Goal: Task Accomplishment & Management: Manage account settings

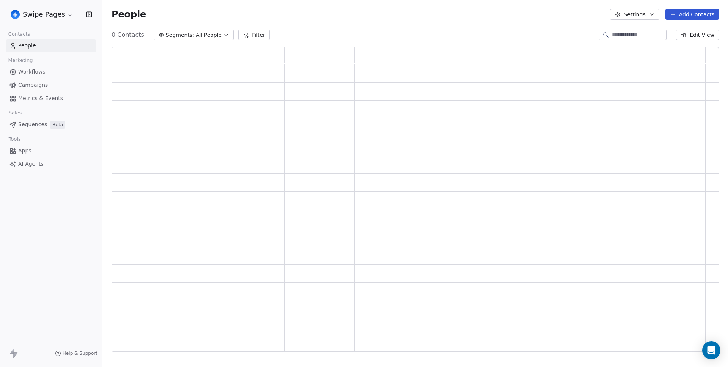
scroll to position [299, 602]
click at [58, 102] on span "Metrics & Events" at bounding box center [40, 98] width 45 height 8
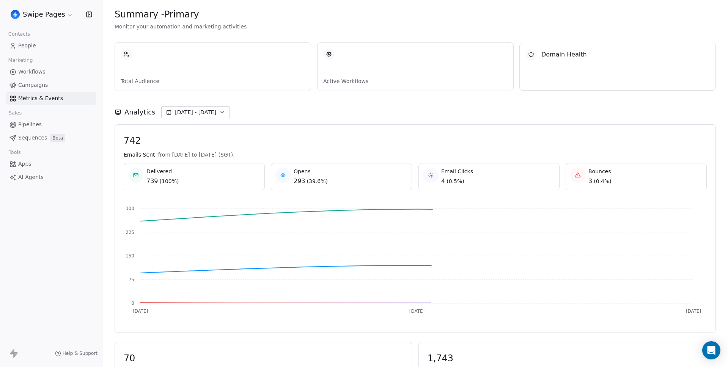
click at [39, 72] on span "Workflows" at bounding box center [31, 72] width 27 height 8
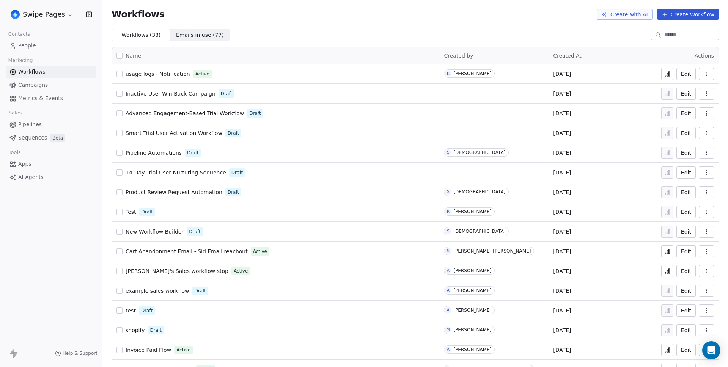
click at [176, 91] on span "Inactive User Win-Back Campaign" at bounding box center [171, 94] width 90 height 6
click at [130, 314] on div "test Draft" at bounding box center [275, 310] width 318 height 11
click at [130, 314] on link "test" at bounding box center [131, 311] width 10 height 8
click at [129, 312] on span "test" at bounding box center [131, 311] width 10 height 6
click at [126, 211] on span "Test" at bounding box center [131, 212] width 11 height 6
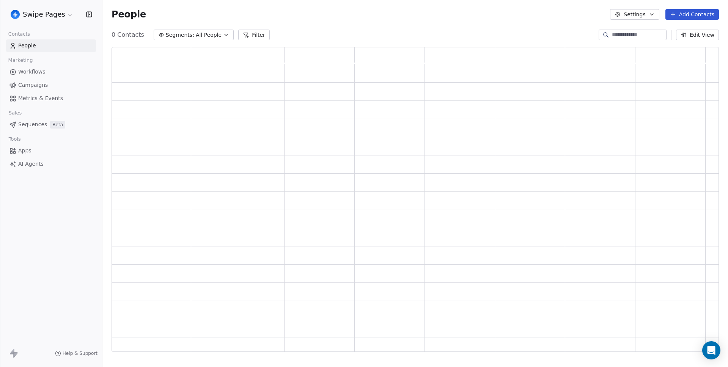
scroll to position [299, 602]
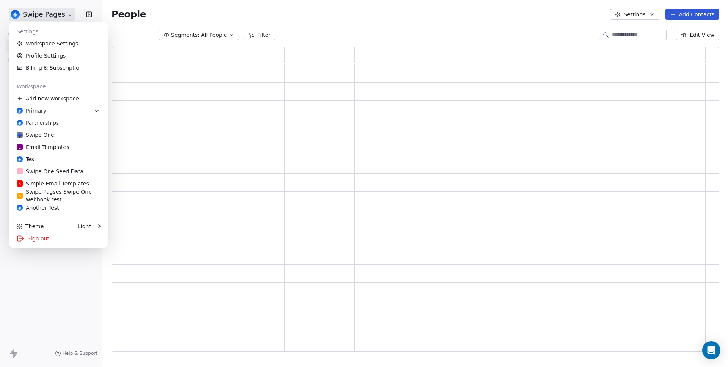
click at [52, 18] on html "Swipe Pages Contacts People Marketing Workflows Campaigns Metrics & Events Sale…" at bounding box center [364, 183] width 728 height 367
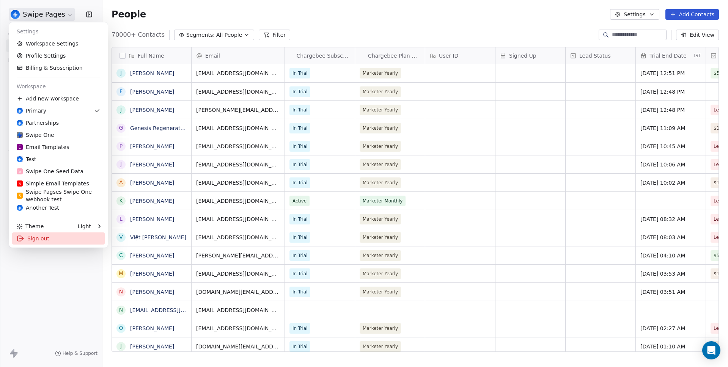
scroll to position [318, 620]
click at [44, 241] on div "Sign out" at bounding box center [58, 239] width 93 height 12
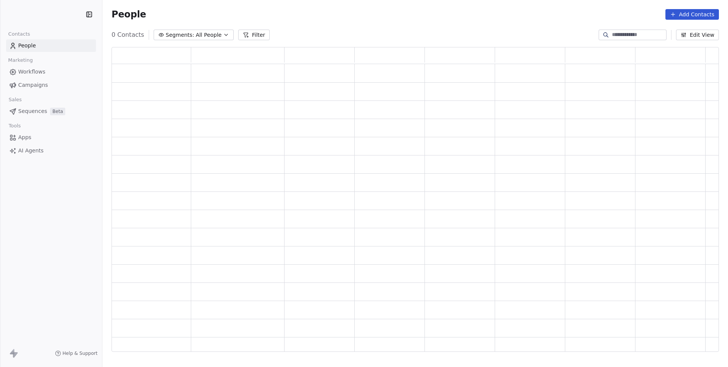
scroll to position [299, 602]
